Goal: Information Seeking & Learning: Learn about a topic

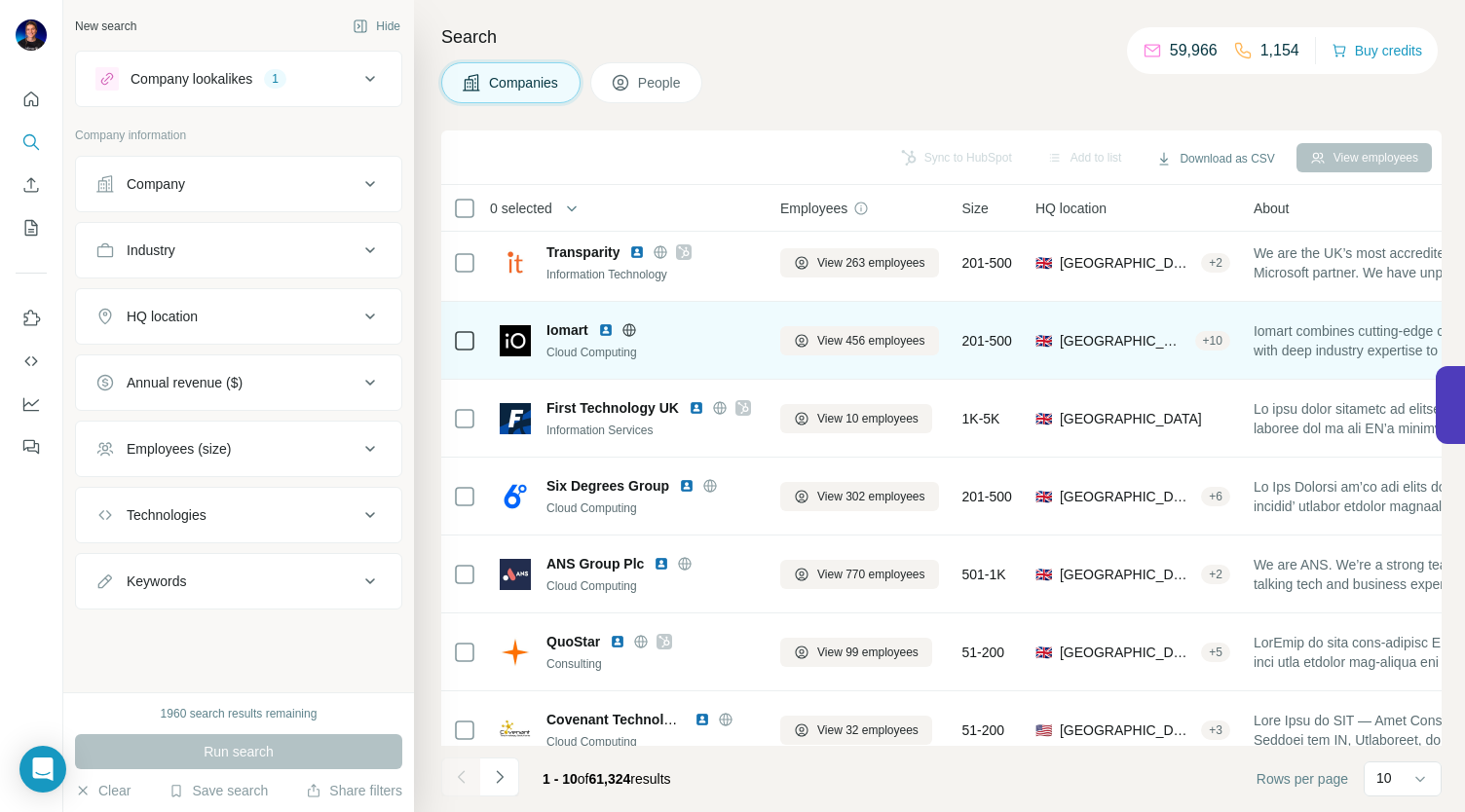
scroll to position [273, 0]
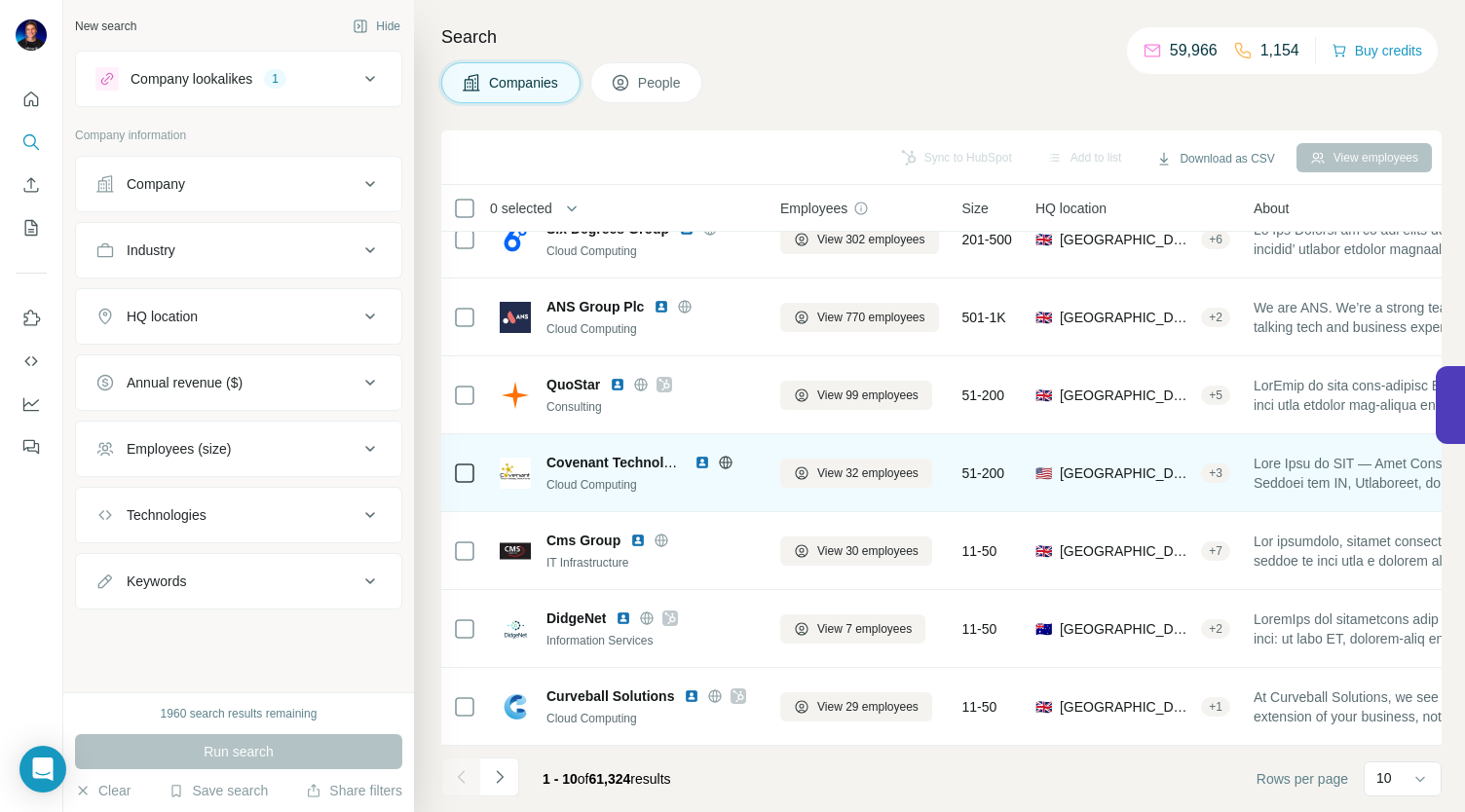
click at [727, 455] on icon at bounding box center [726, 463] width 16 height 16
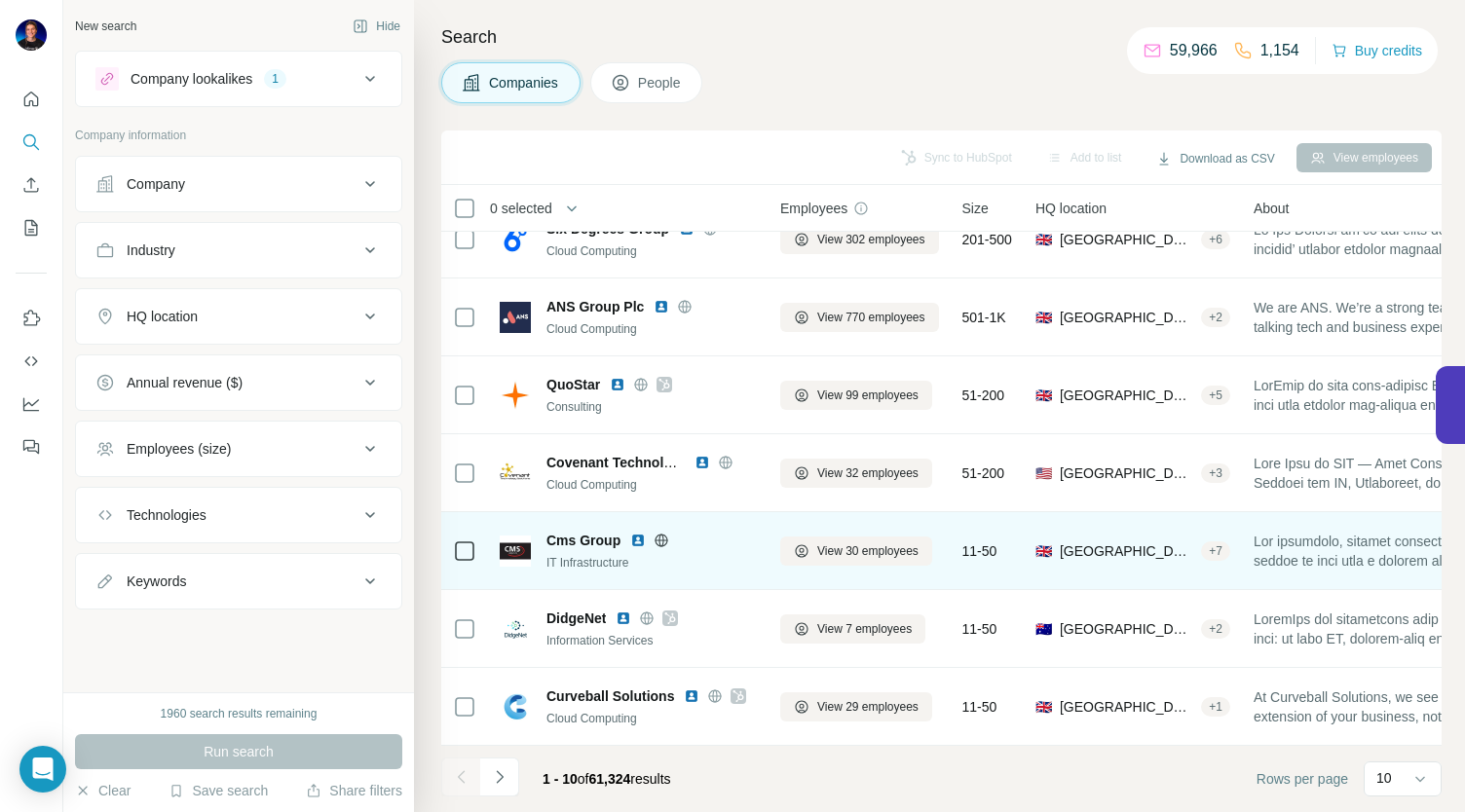
click at [664, 534] on icon at bounding box center [662, 540] width 13 height 13
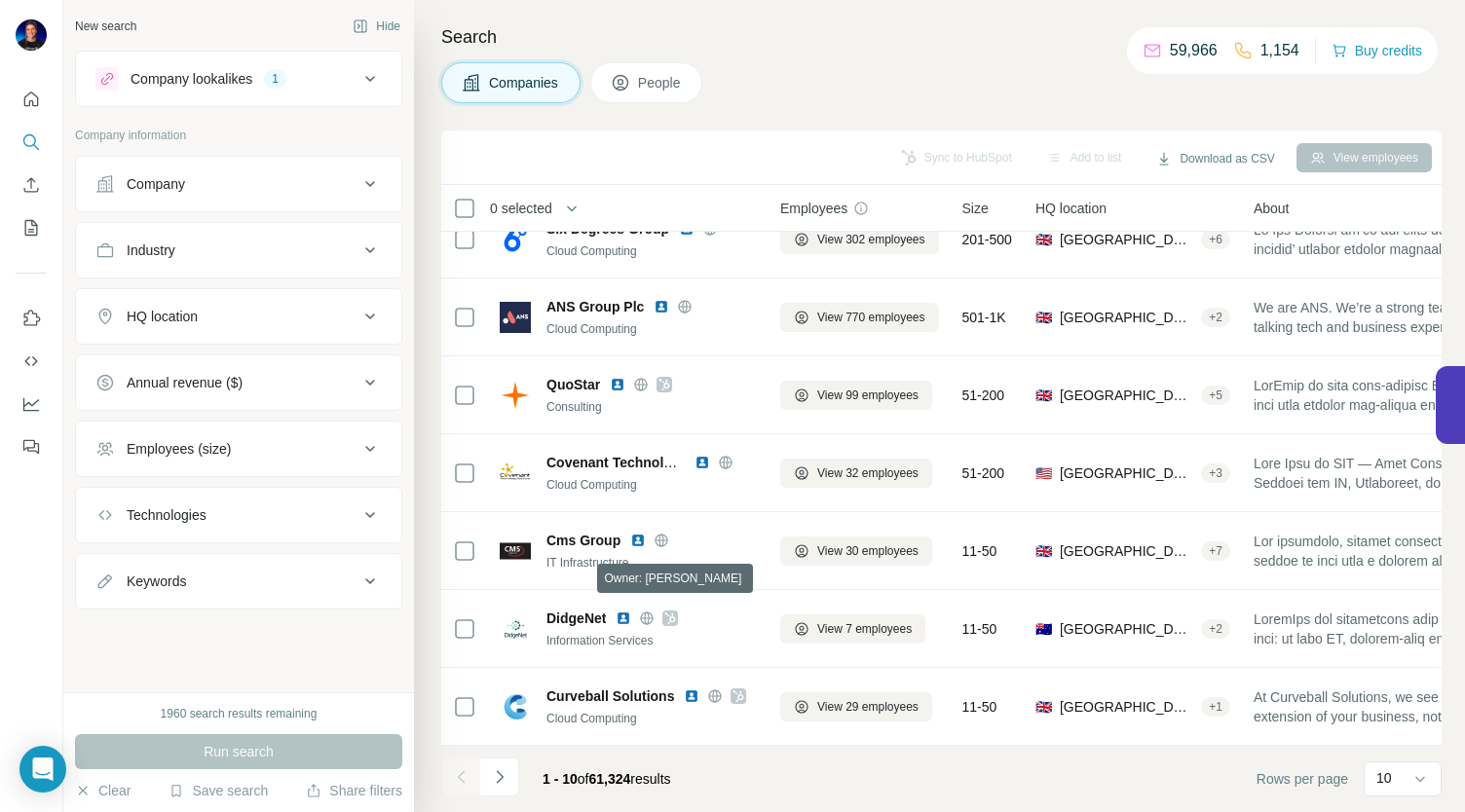
drag, startPoint x: 667, startPoint y: 605, endPoint x: 851, endPoint y: 60, distance: 575.2
click at [851, 60] on div "Search Companies People Sync to HubSpot Add to list Download as CSV View employ…" at bounding box center [939, 406] width 1051 height 812
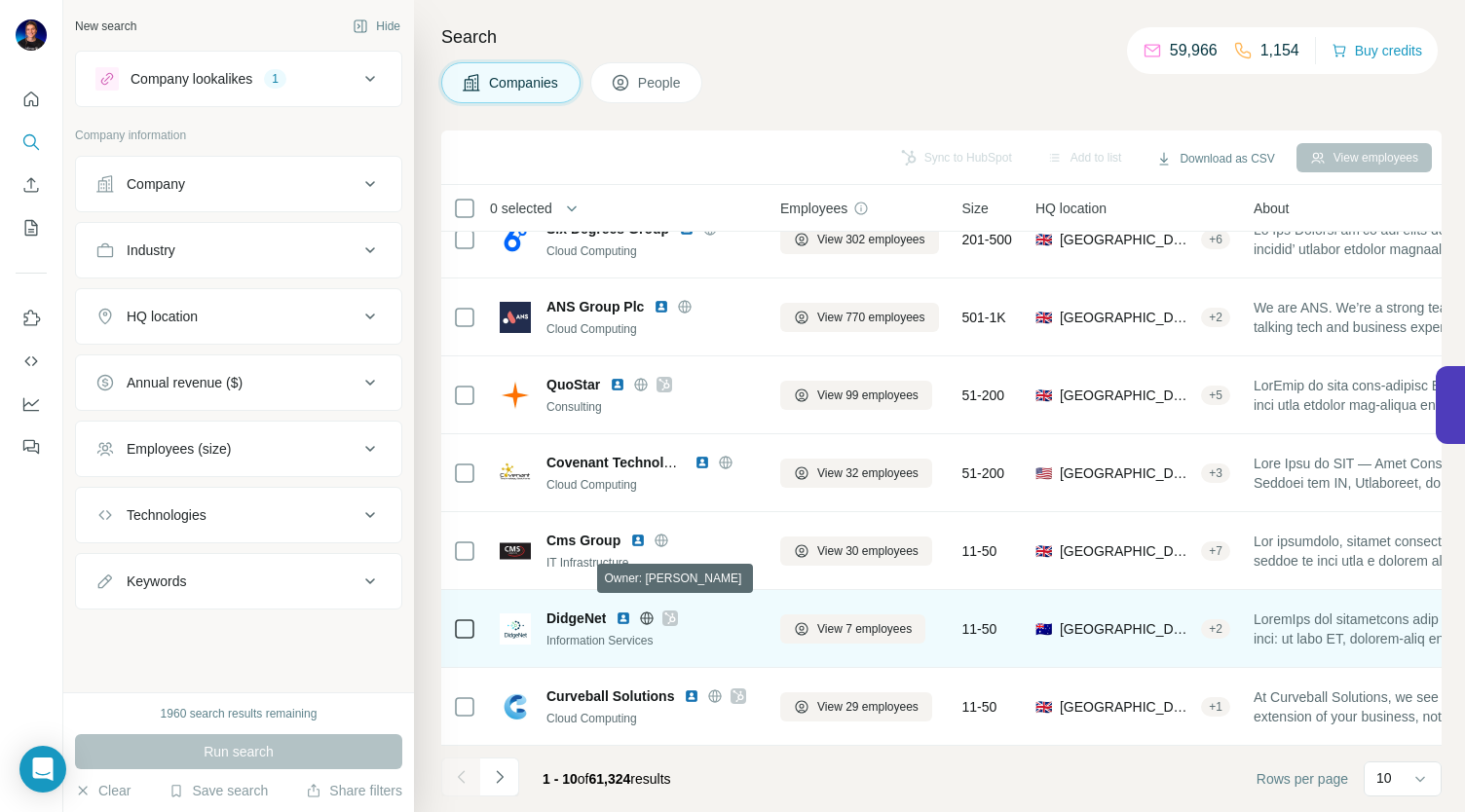
drag, startPoint x: 670, startPoint y: 603, endPoint x: 632, endPoint y: 650, distance: 60.4
click at [632, 650] on td "DidgeNet Information Services" at bounding box center [628, 629] width 280 height 78
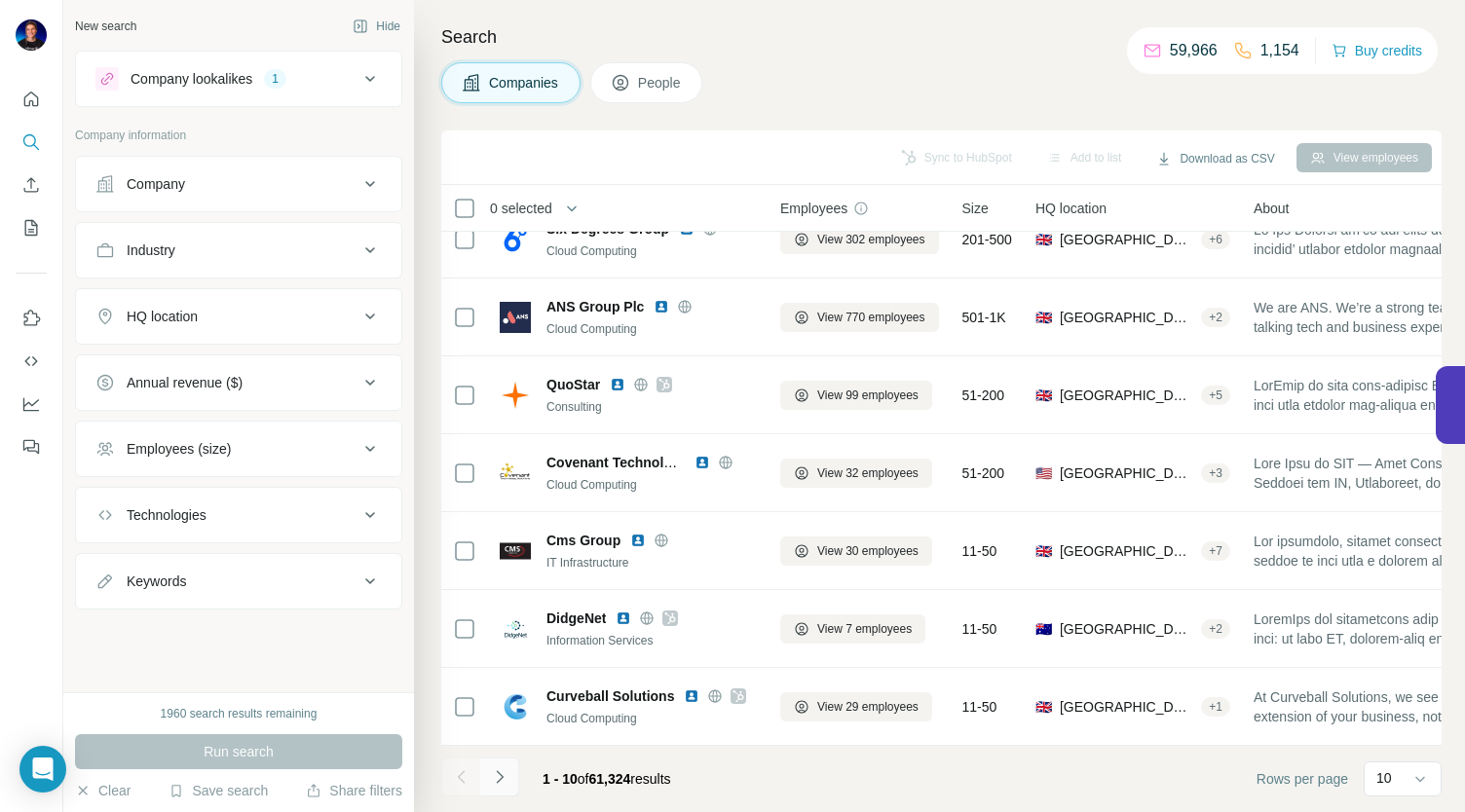
click at [511, 776] on button "Navigate to next page" at bounding box center [499, 777] width 39 height 39
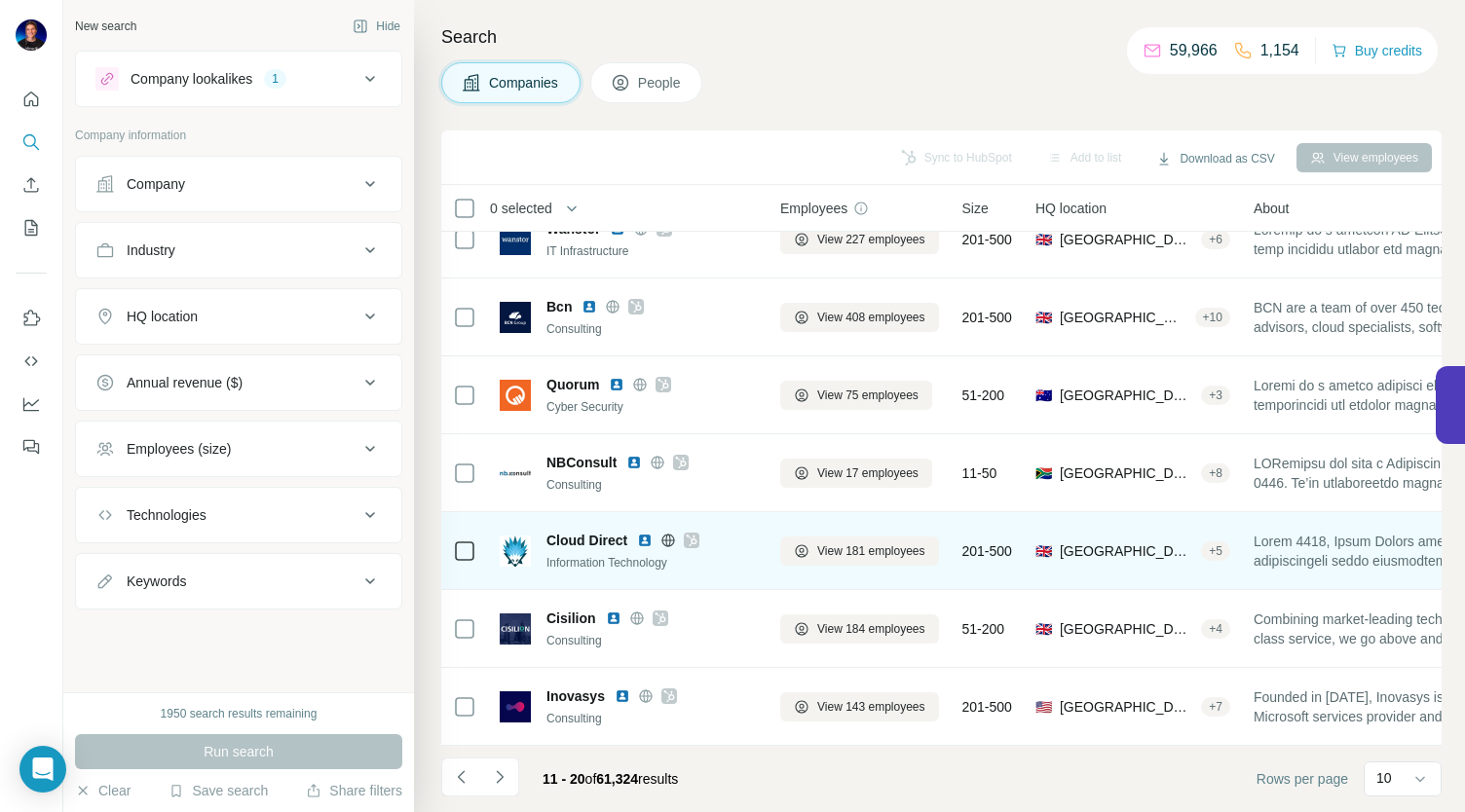
scroll to position [0, 0]
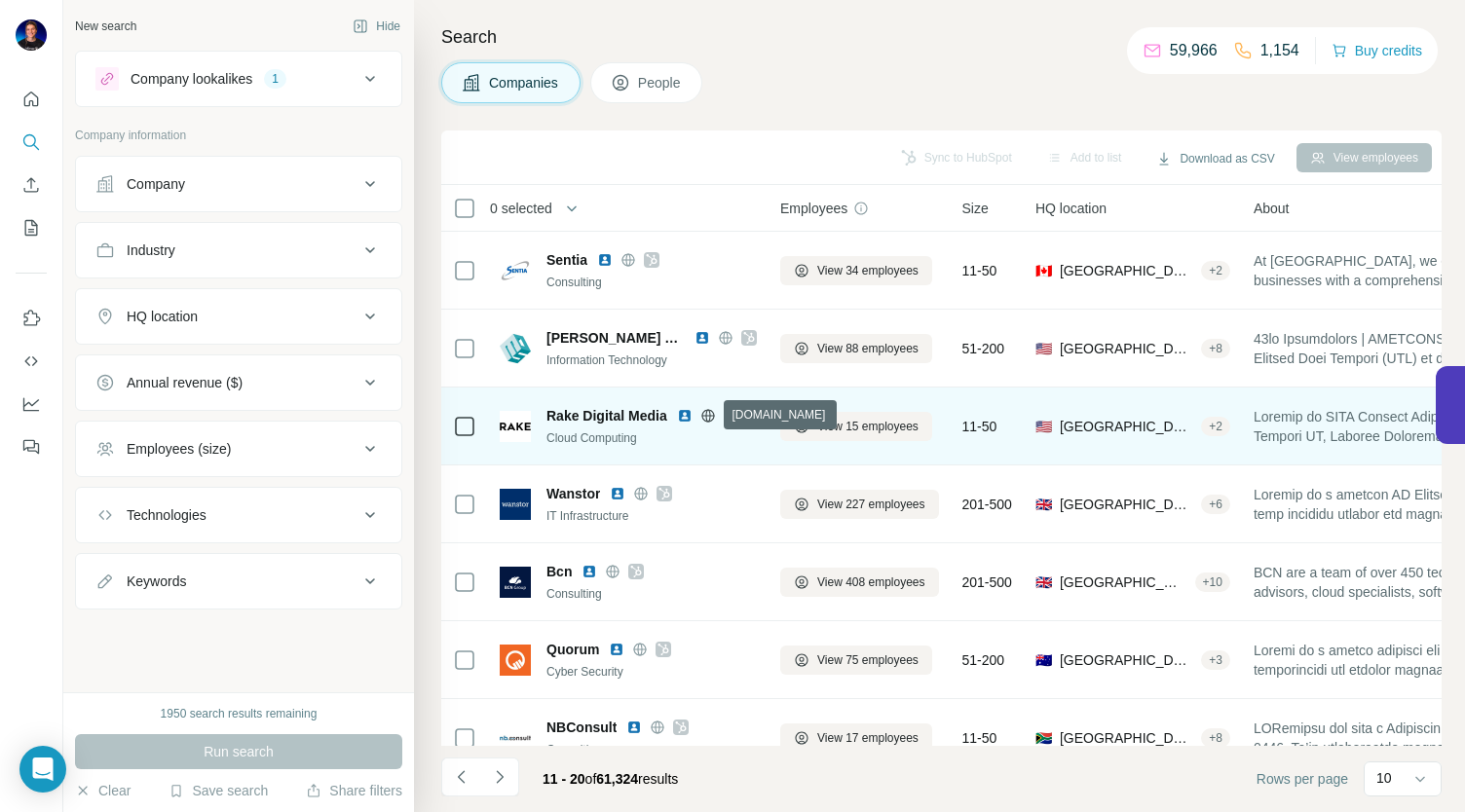
drag, startPoint x: 706, startPoint y: 409, endPoint x: 721, endPoint y: 450, distance: 43.7
click at [721, 450] on div "Rake Digital Media Cloud Computing" at bounding box center [629, 426] width 257 height 54
click at [718, 421] on div at bounding box center [708, 416] width 62 height 16
click at [712, 419] on icon at bounding box center [709, 416] width 16 height 16
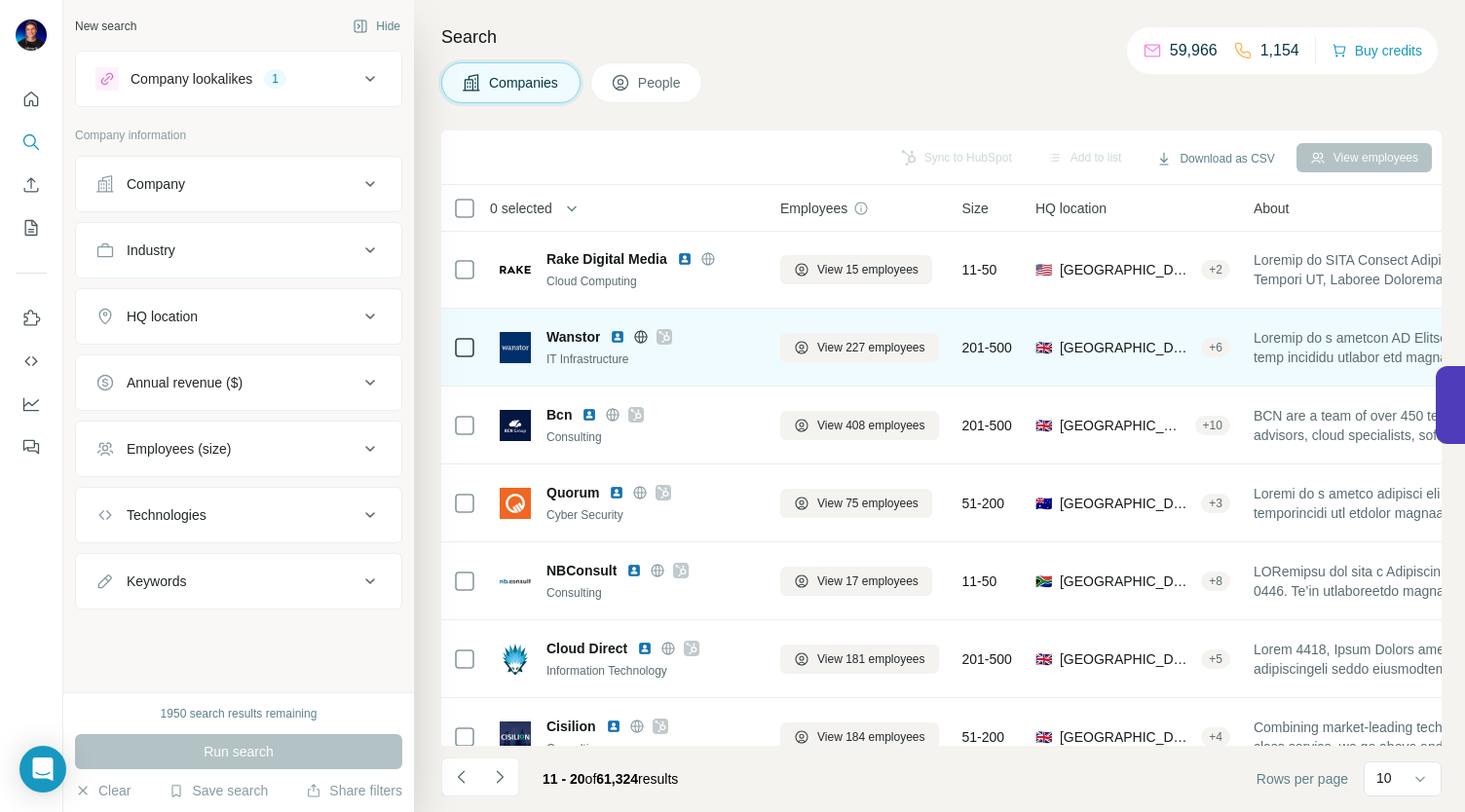
scroll to position [273, 0]
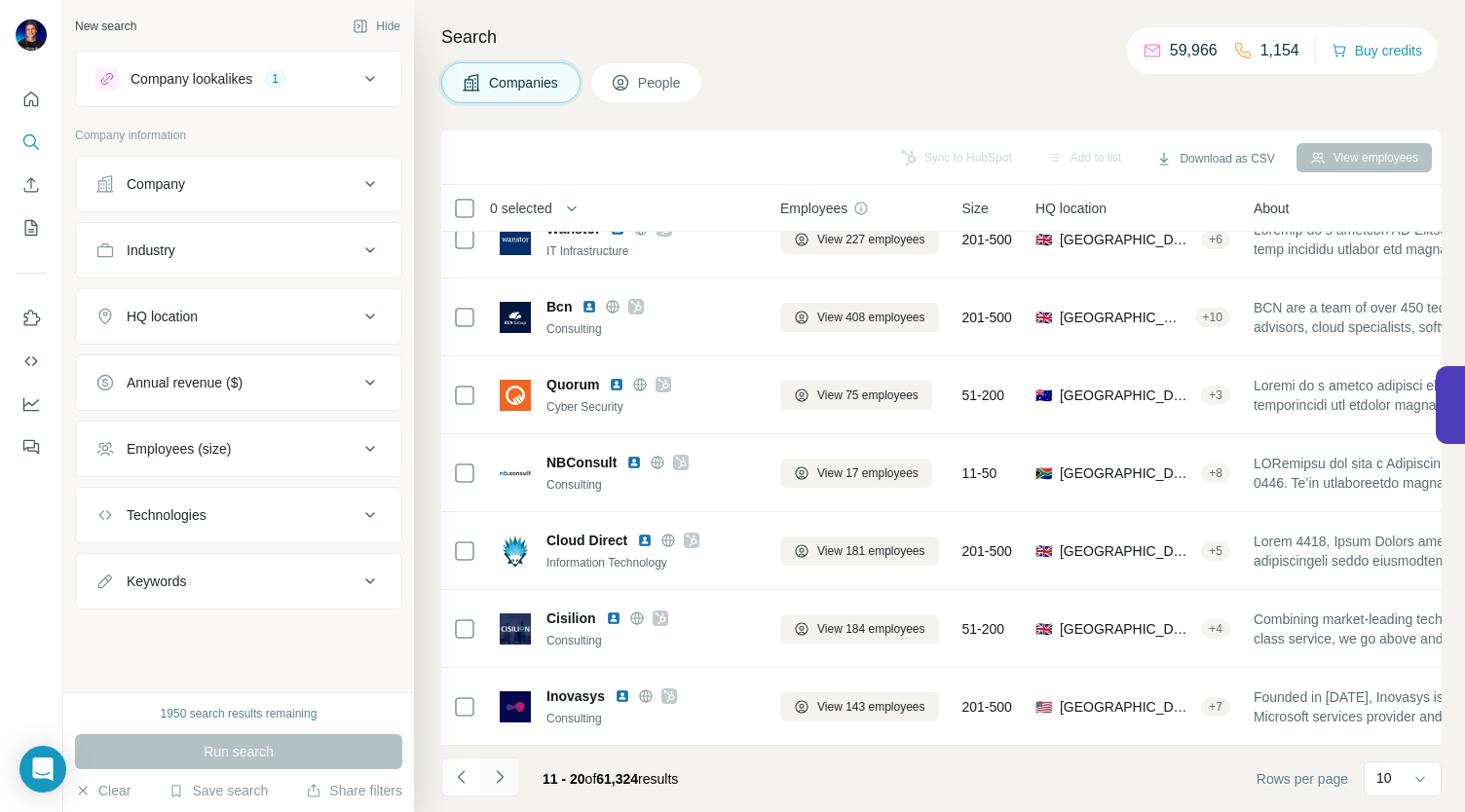
click at [495, 778] on icon "Navigate to next page" at bounding box center [500, 777] width 20 height 20
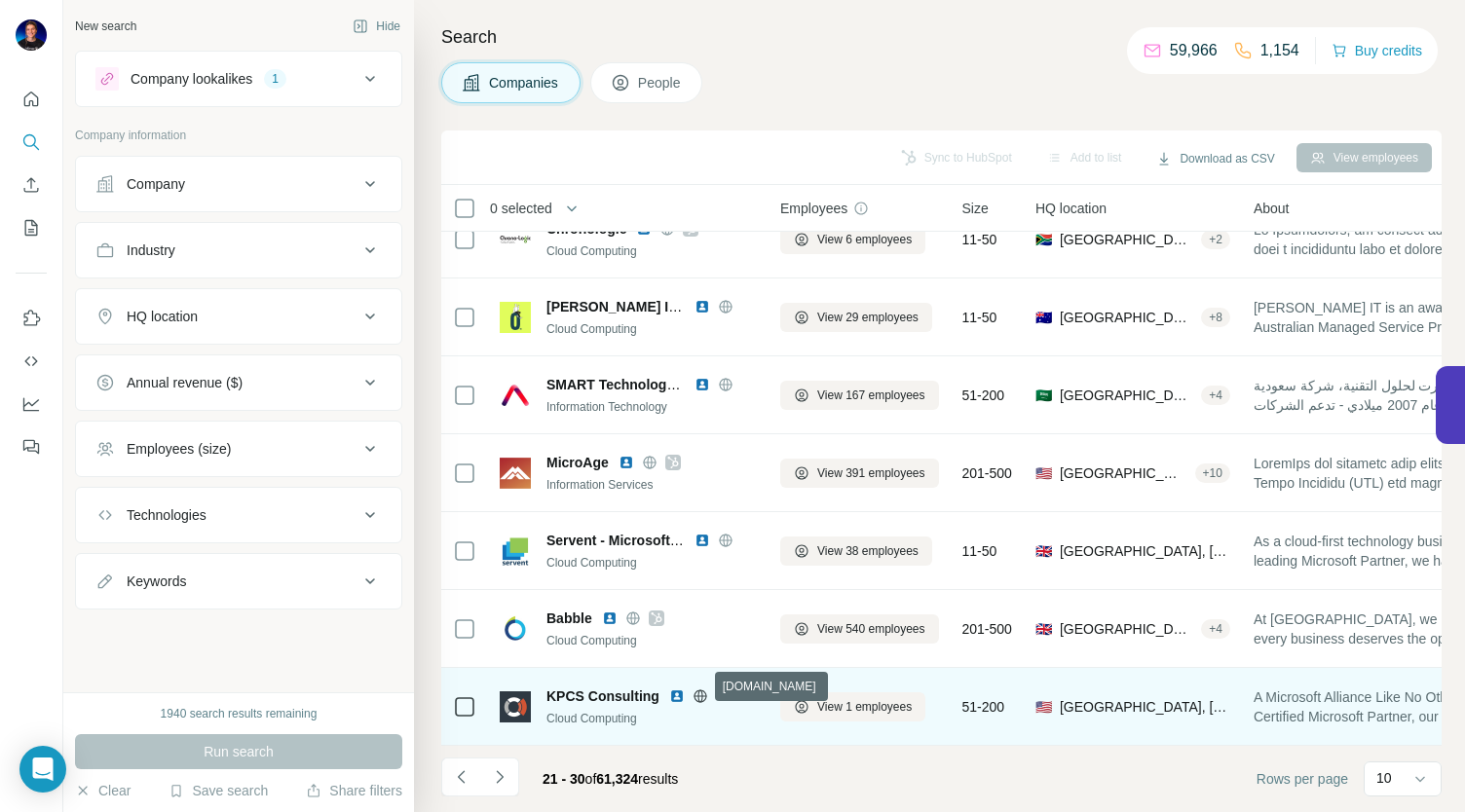
click at [693, 688] on icon at bounding box center [701, 696] width 16 height 16
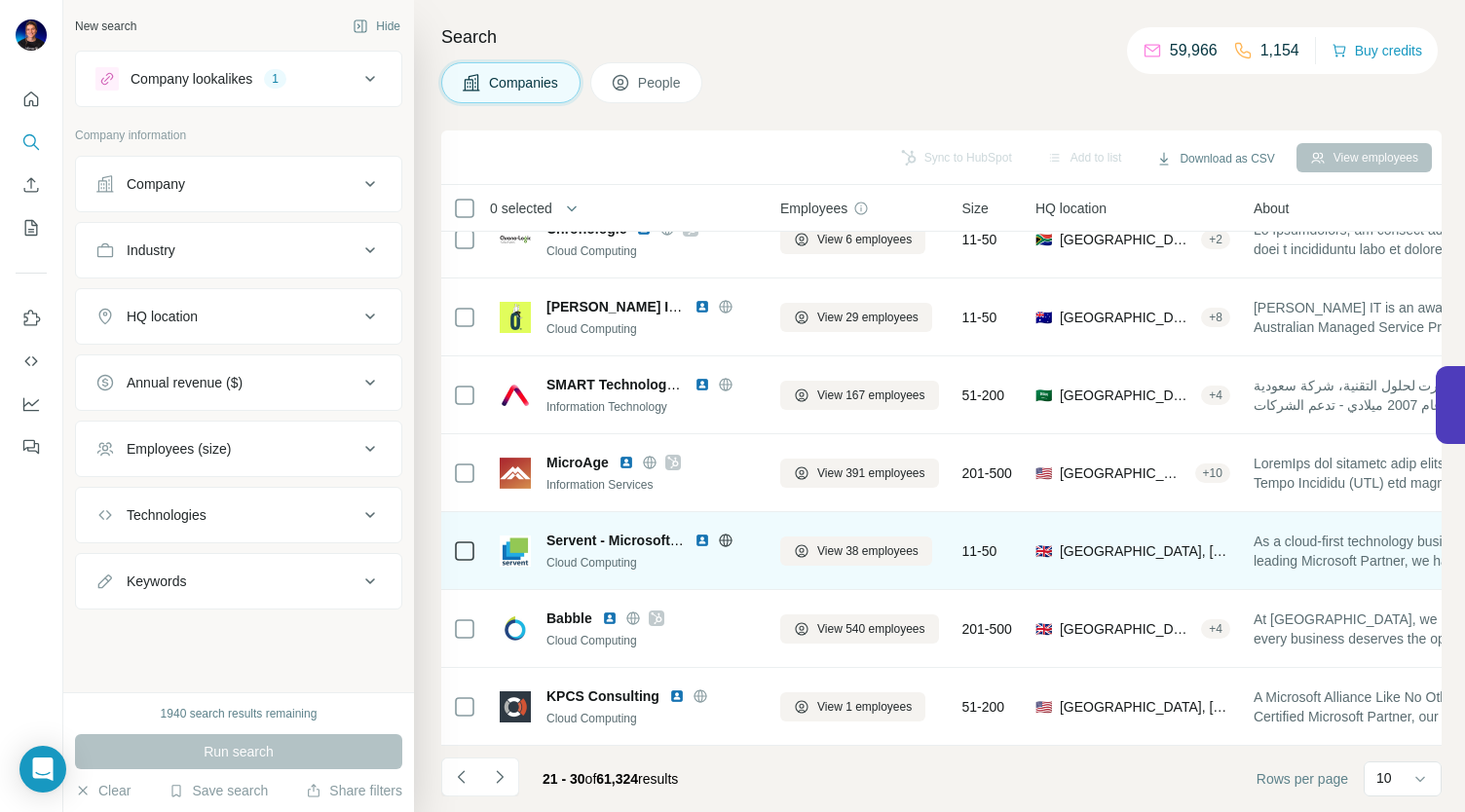
click at [723, 534] on icon at bounding box center [725, 540] width 5 height 13
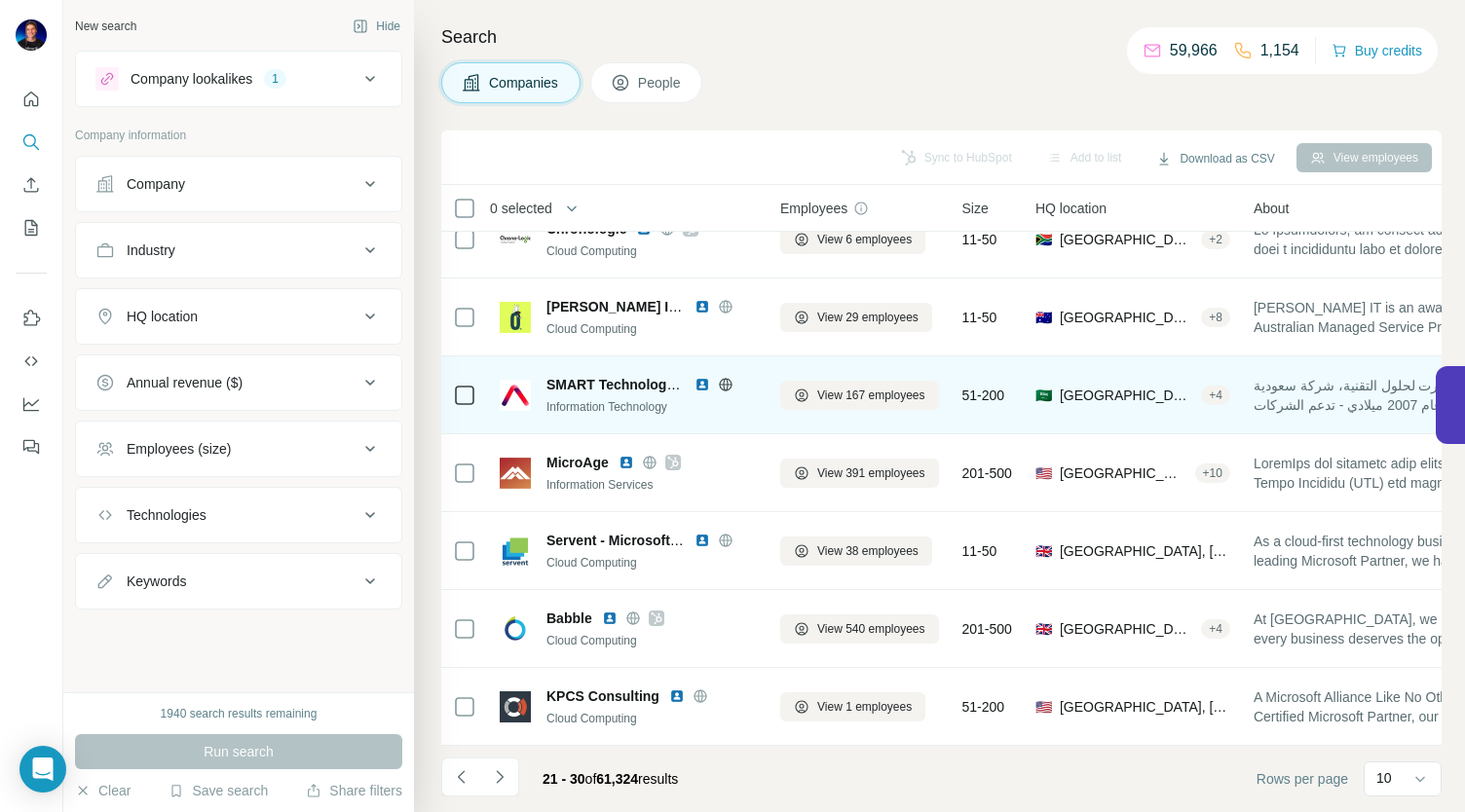
click at [728, 380] on icon at bounding box center [725, 384] width 13 height 13
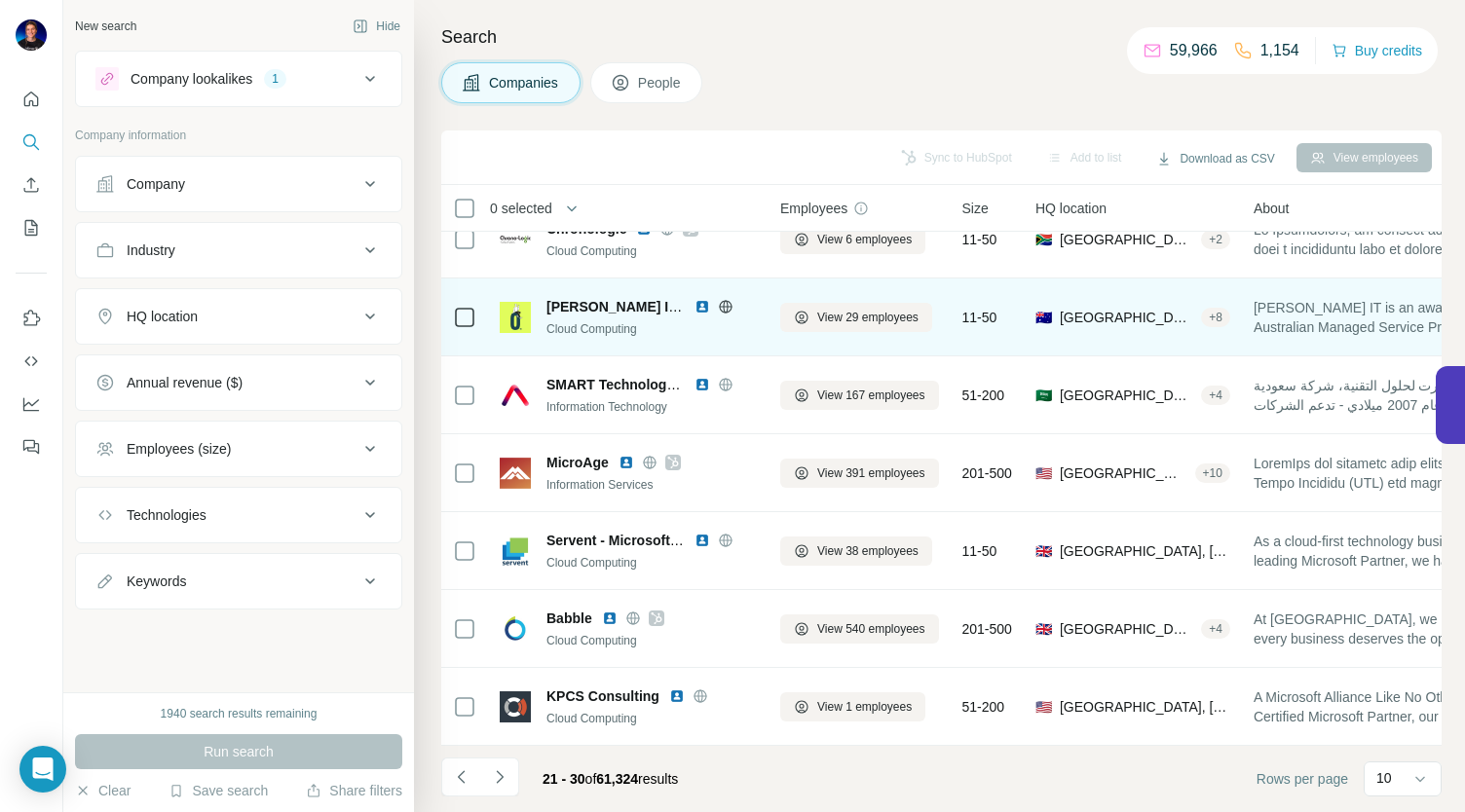
scroll to position [0, 0]
